Goal: Task Accomplishment & Management: Manage account settings

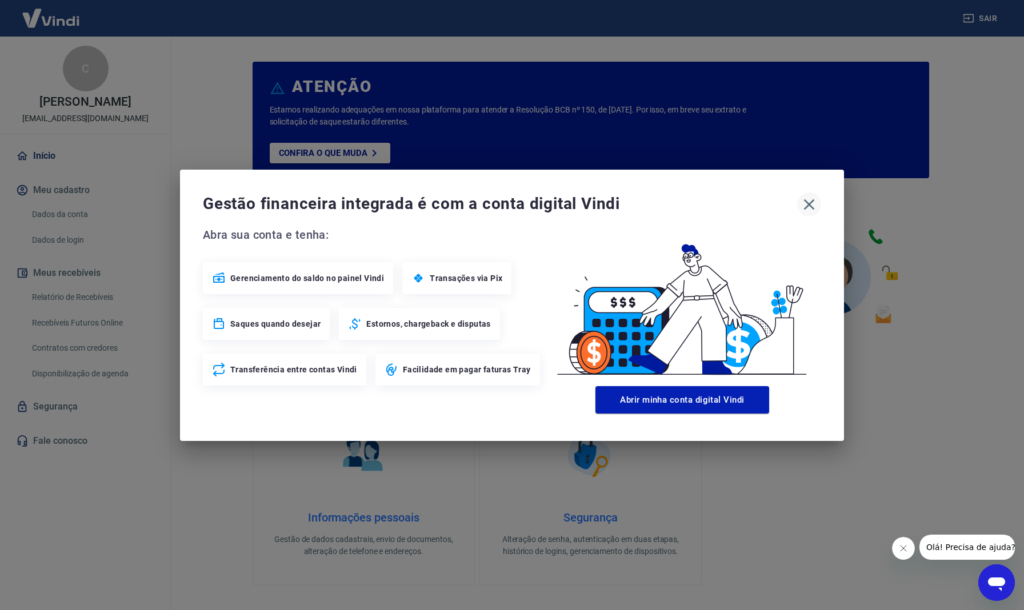
click at [807, 202] on icon "button" at bounding box center [809, 204] width 11 height 11
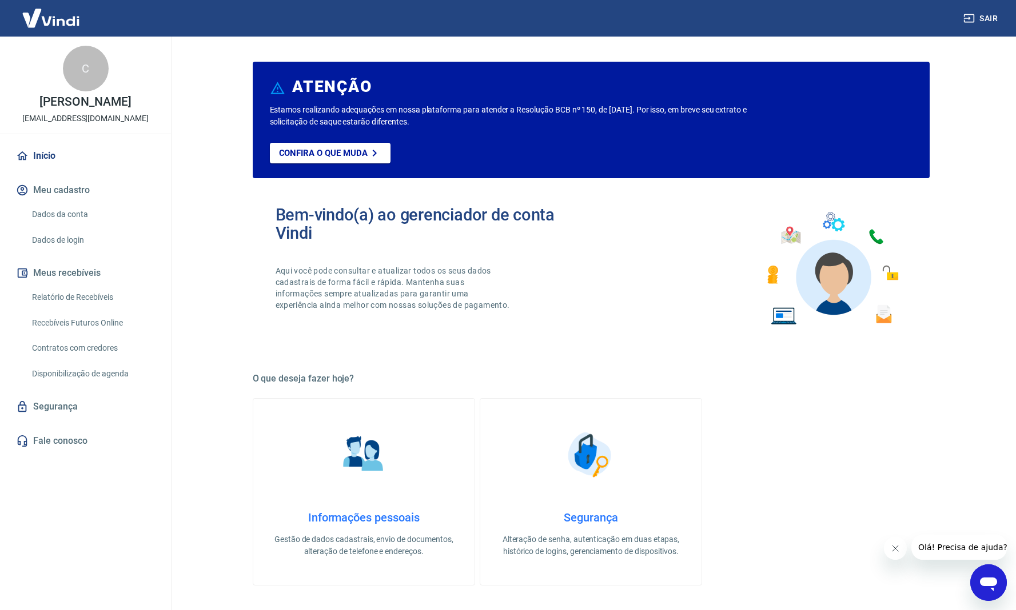
click at [47, 155] on link "Início" at bounding box center [85, 155] width 143 height 25
click at [65, 213] on link "Dados da conta" at bounding box center [92, 214] width 130 height 23
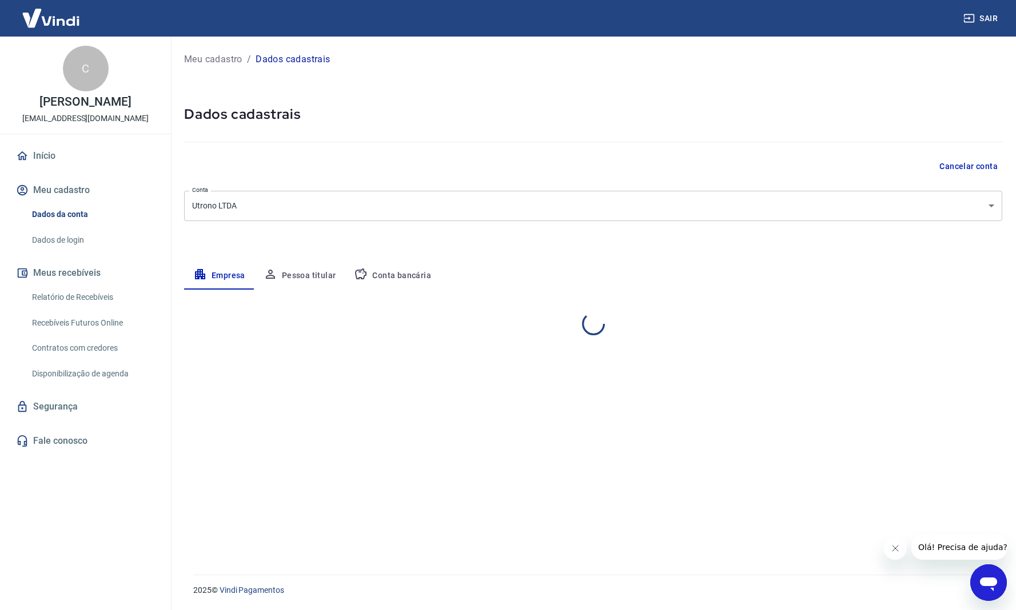
select select "SP"
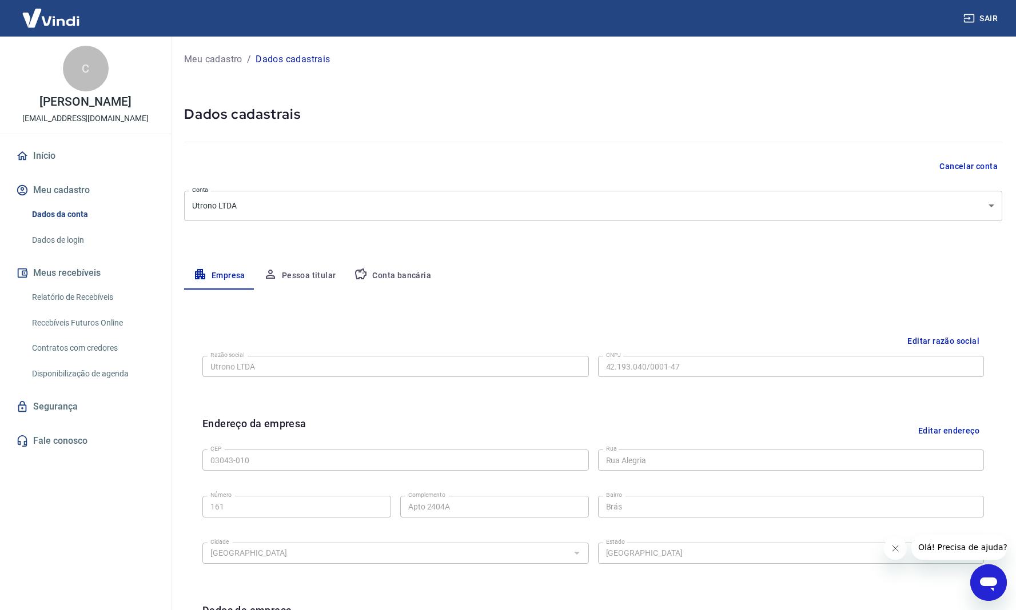
click at [15, 158] on link "Início" at bounding box center [85, 155] width 143 height 25
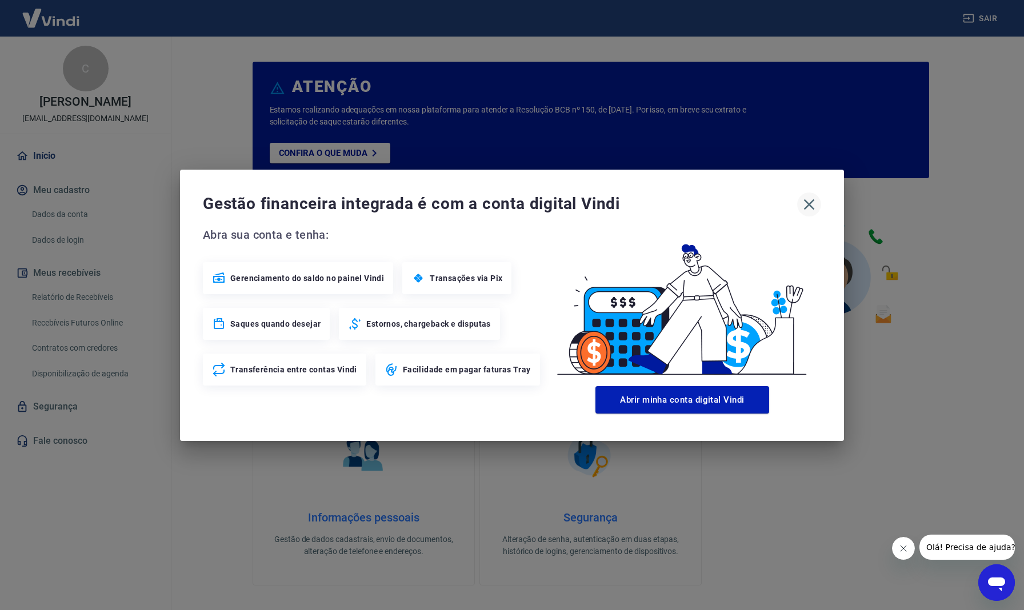
click at [809, 205] on icon "button" at bounding box center [809, 204] width 11 height 11
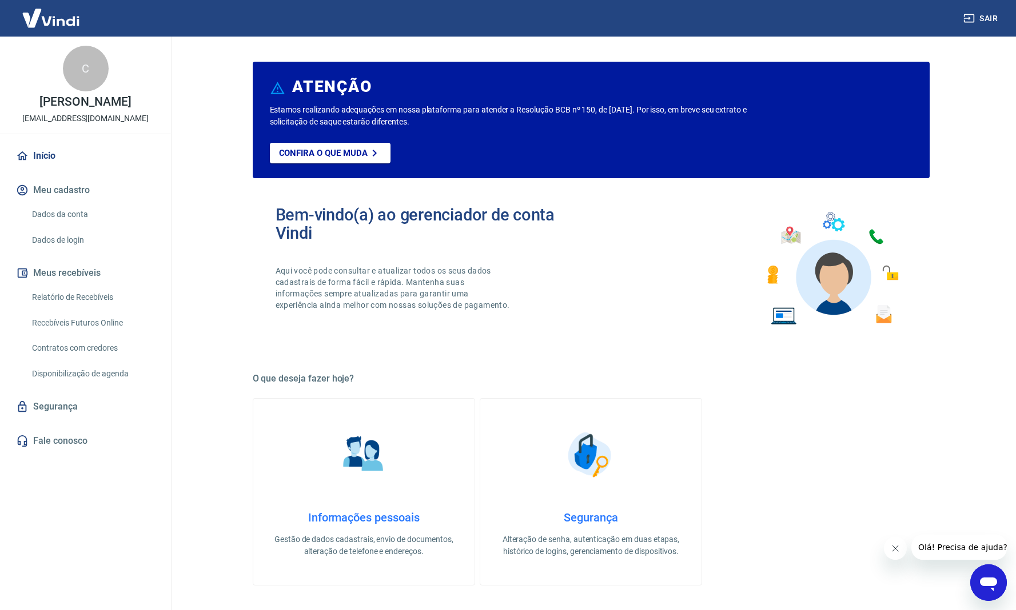
click at [81, 412] on link "Segurança" at bounding box center [85, 406] width 143 height 25
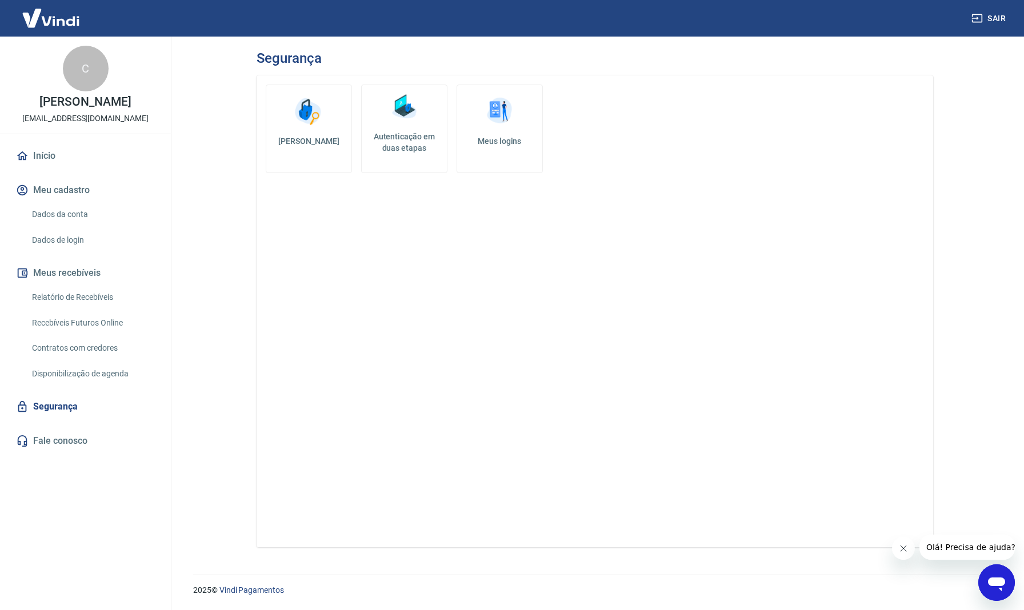
click at [58, 159] on link "Início" at bounding box center [85, 155] width 143 height 25
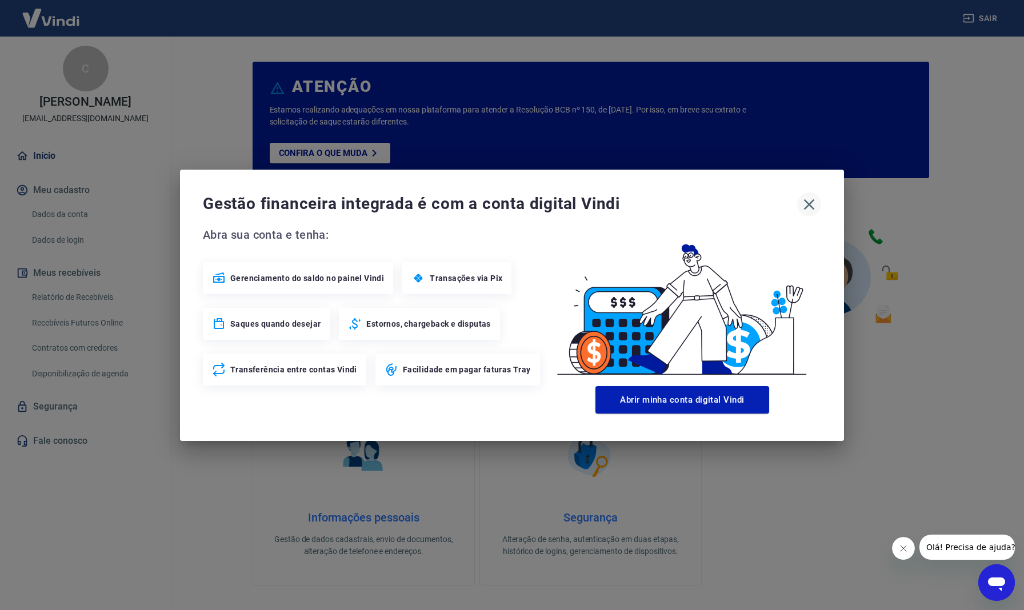
click at [807, 207] on icon "button" at bounding box center [809, 204] width 11 height 11
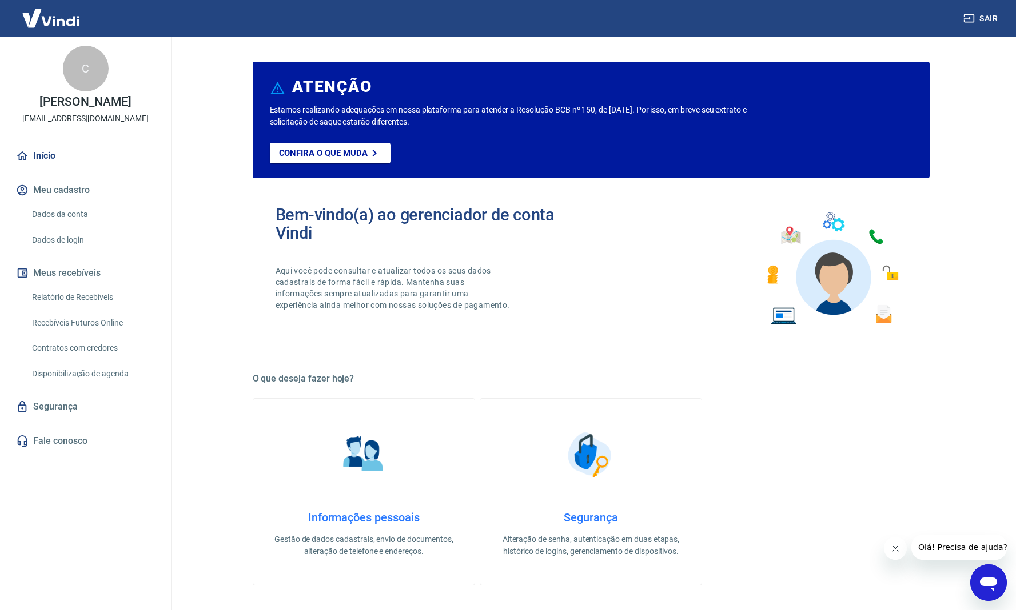
click at [64, 19] on img at bounding box center [51, 18] width 74 height 35
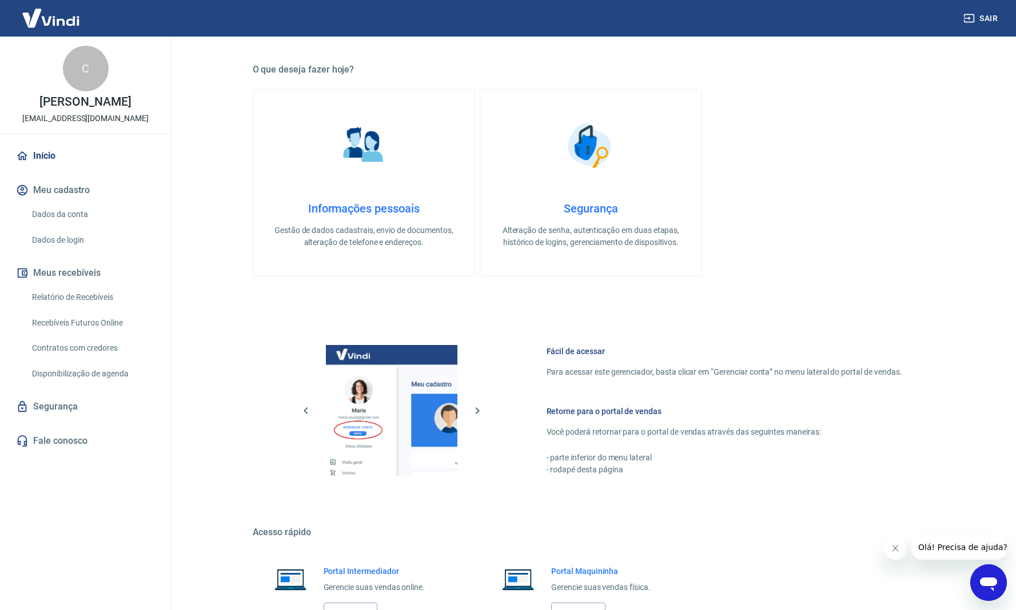
scroll to position [399, 0]
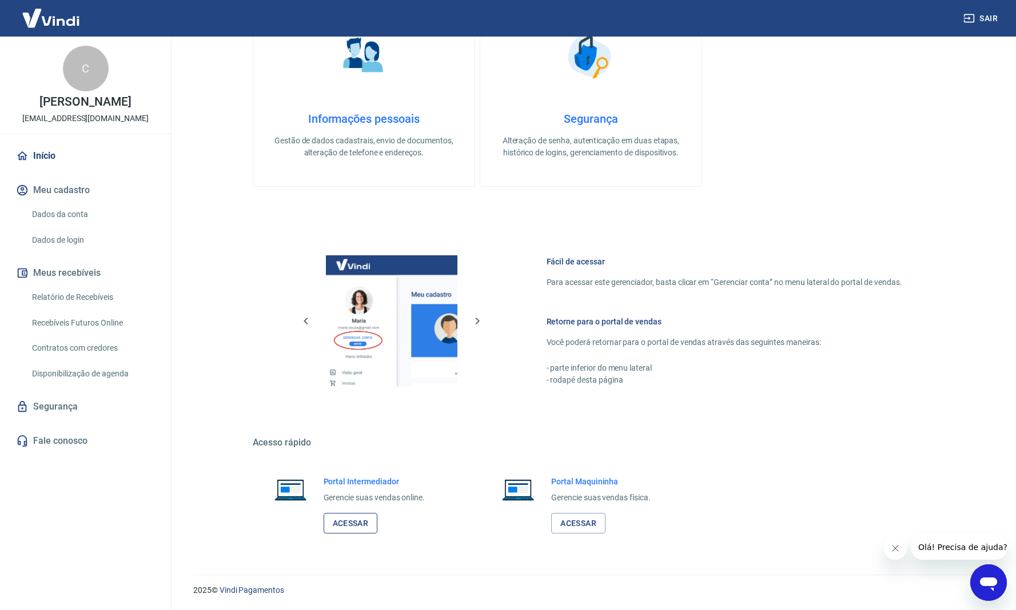
click at [356, 525] on link "Acessar" at bounding box center [351, 523] width 54 height 21
